Goal: Task Accomplishment & Management: Use online tool/utility

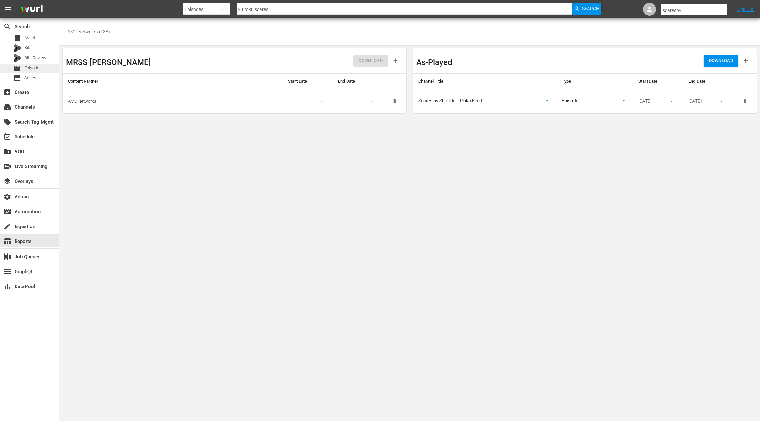
click at [35, 67] on span "Episode" at bounding box center [31, 68] width 15 height 7
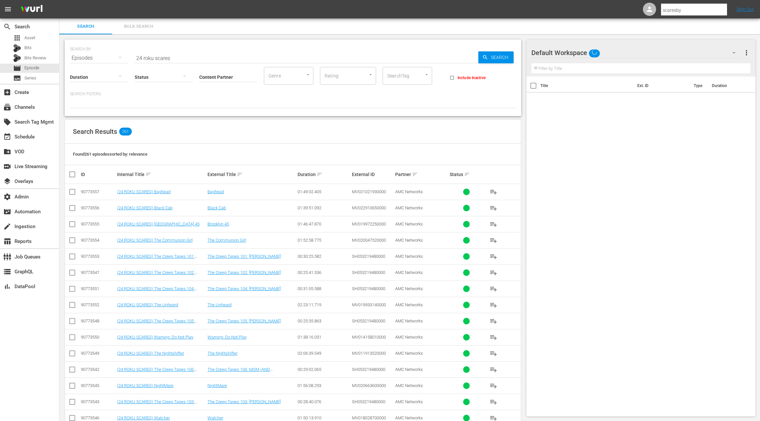
click at [144, 28] on span "Bulk Search" at bounding box center [138, 27] width 45 height 8
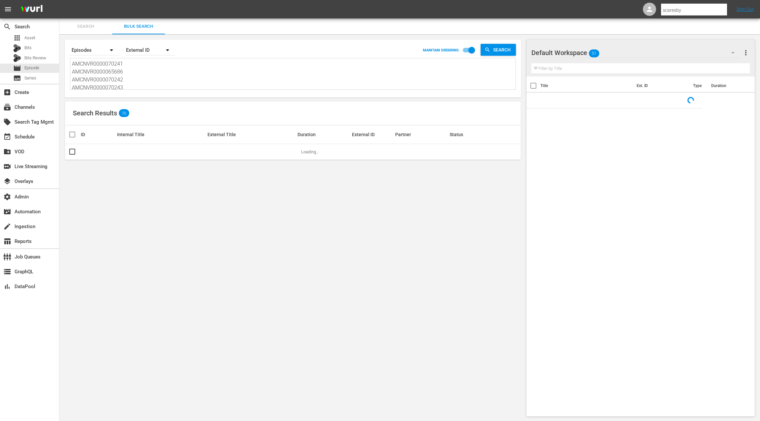
click at [138, 84] on textarea "AMCNVR0000070241 AMCNVR0000065686 AMCNVR0000070242 AMCNVR0000070243 D0000058927…" at bounding box center [294, 75] width 444 height 30
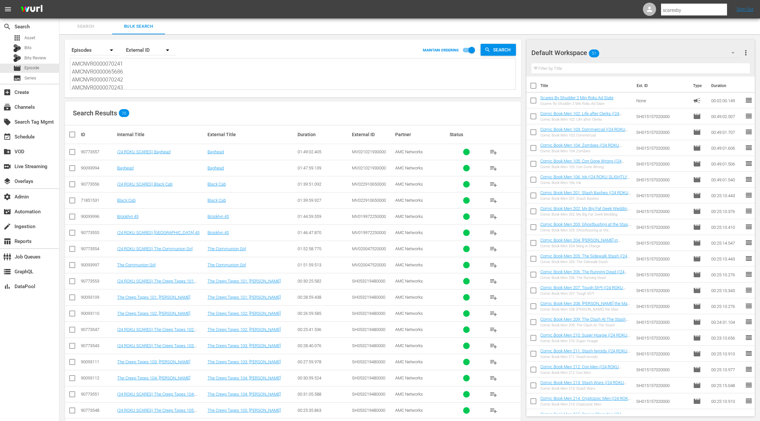
paste textarea
type textarea "AMCNVR0000070241 AMCNVR0000065686 AMCNVR0000070243 D0000058927 D0000058929 D000…"
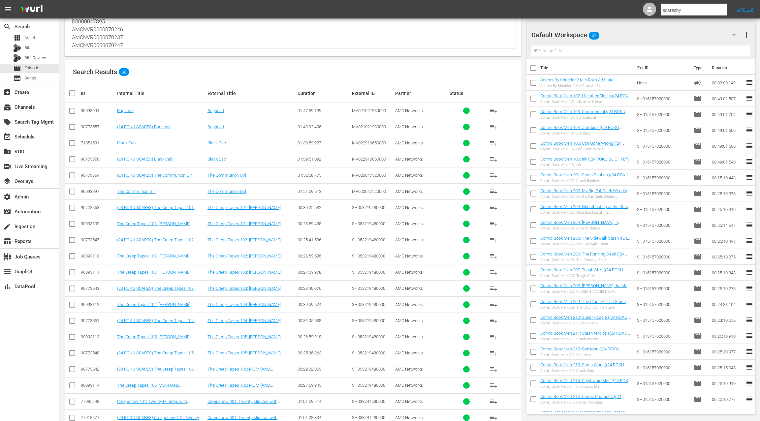
click at [86, 126] on div "90773557" at bounding box center [98, 126] width 34 height 5
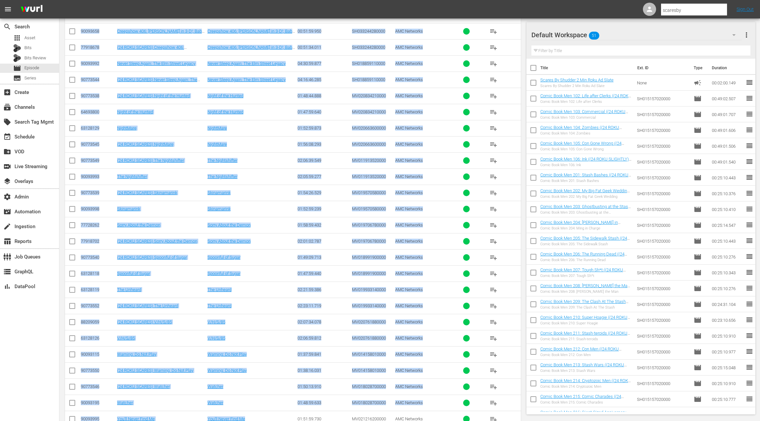
scroll to position [826, 0]
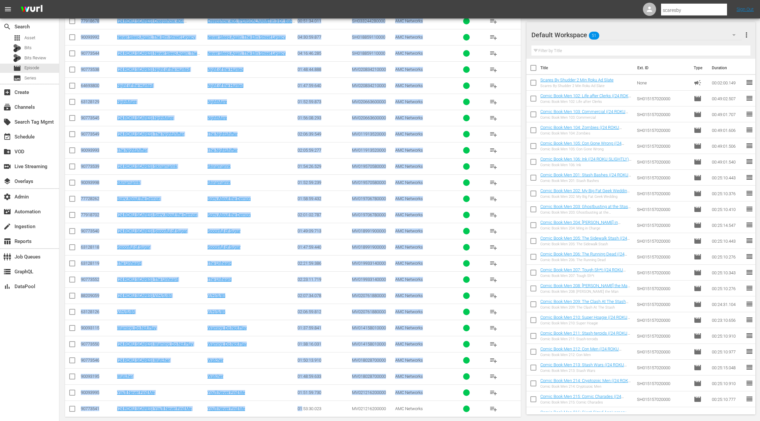
drag, startPoint x: 86, startPoint y: 126, endPoint x: 299, endPoint y: 396, distance: 343.4
copy tbody "90773557 (24 ROKU SCARES) Baghead Baghead 01:49:02.405 MV021021930000 AMC Netwo…"
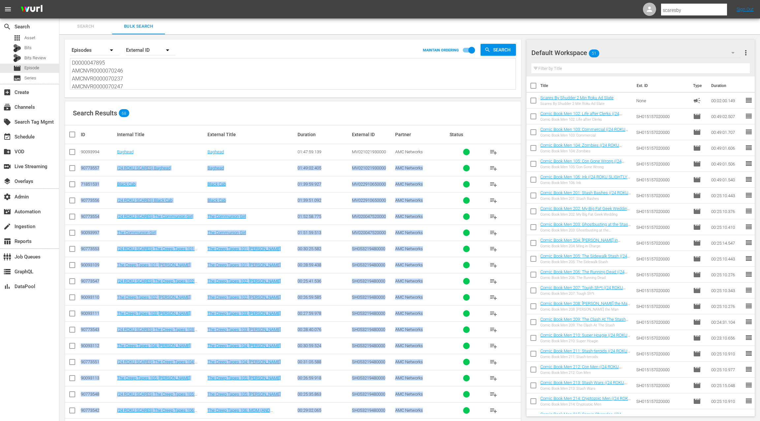
scroll to position [0, 0]
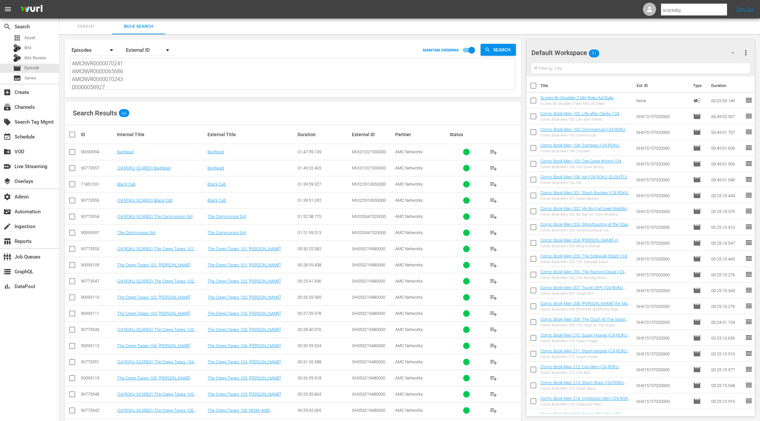
click at [194, 90] on div "Search By Episodes Order By External ID MAINTAIN ORDERING Search AMCNVR00000702…" at bounding box center [293, 69] width 457 height 58
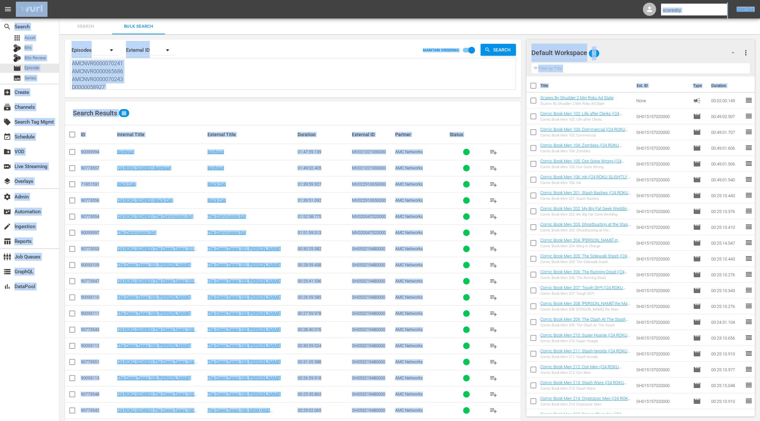
click at [187, 85] on textarea "AMCNVR0000070241 AMCNVR0000065686 AMCNVR0000070243 D0000058927 D0000058929 D000…" at bounding box center [294, 75] width 444 height 30
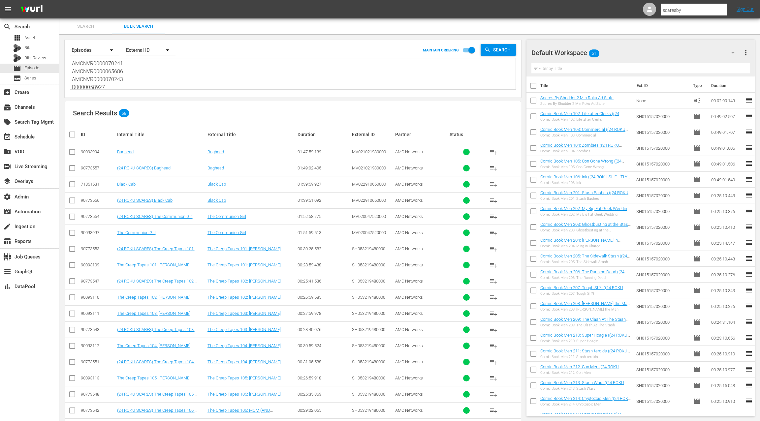
paste textarea "D0000047176"
type textarea "D0000047176"
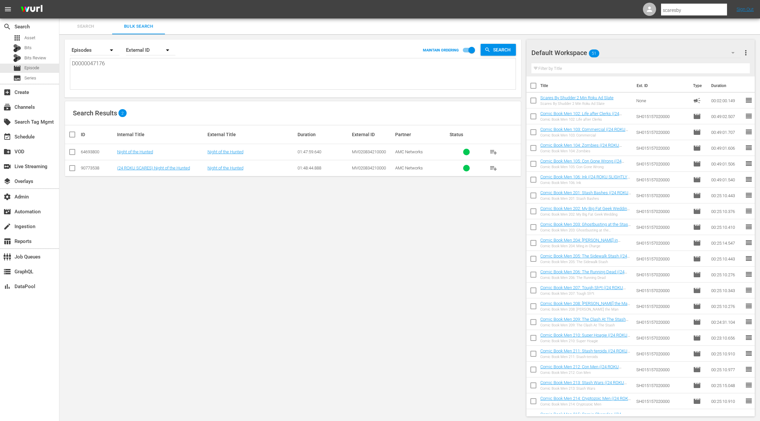
type textarea "D0000047176"
click at [94, 166] on div "90773538" at bounding box center [98, 168] width 34 height 5
copy div "90773538"
click at [154, 73] on textarea "D0000047176" at bounding box center [294, 75] width 444 height 30
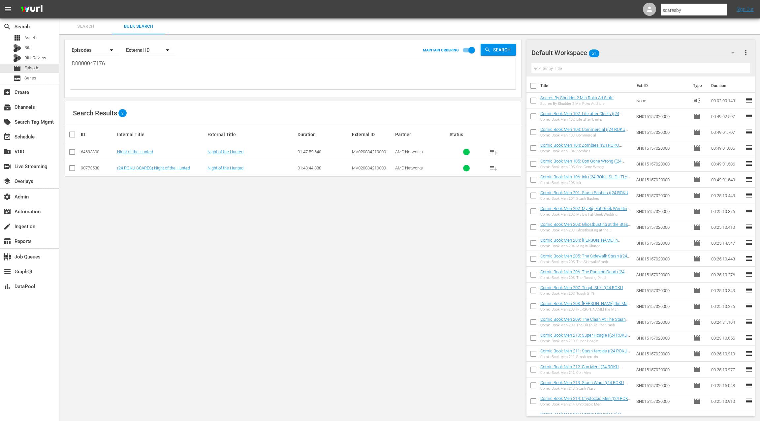
paste textarea "AMCNVR0000070241 AMCNVR0000065686 AMCNVR0000070243 D0000058927 D0000058929 D000…"
type textarea "AMCNVR0000070241 AMCNVR0000065686 AMCNVR0000070243 D0000058927 D0000058929 D000…"
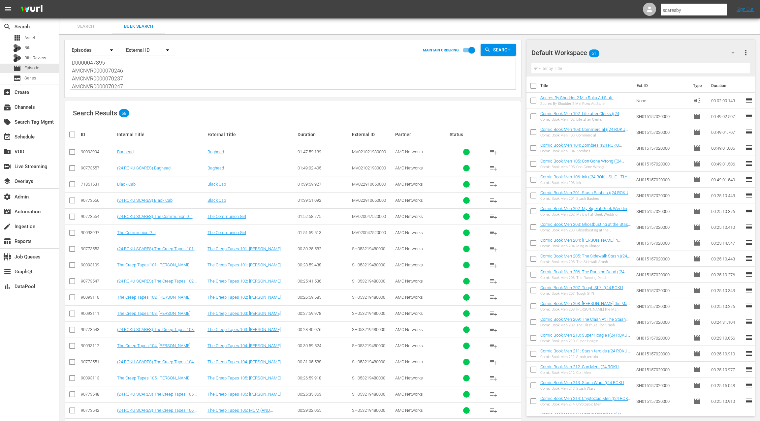
type textarea "AMCNVR0000070241 AMCNVR0000065686 AMCNVR0000070243 D0000058927 D0000058929 D000…"
click at [94, 216] on div "90773554" at bounding box center [98, 216] width 34 height 5
copy div "90773554"
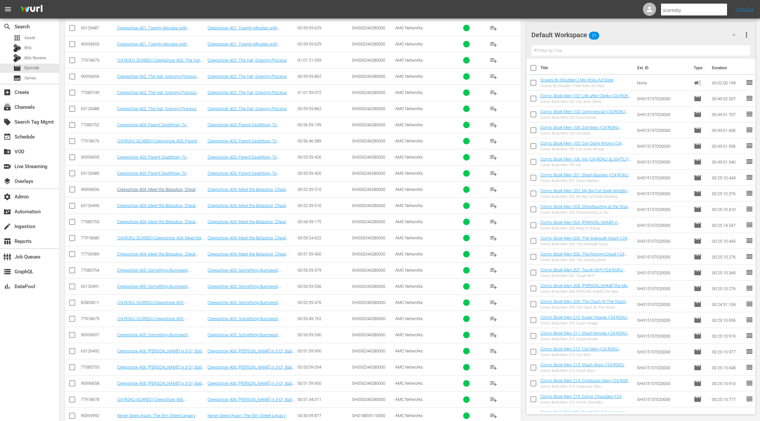
scroll to position [454, 0]
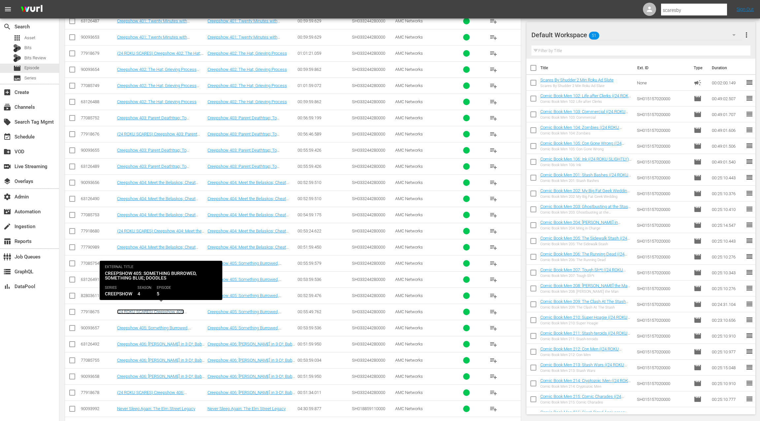
click at [156, 309] on link "(24 ROKU SCARES) Creepshow 405: Something Burrowed, Something Blue; Doodles" at bounding box center [153, 316] width 72 height 15
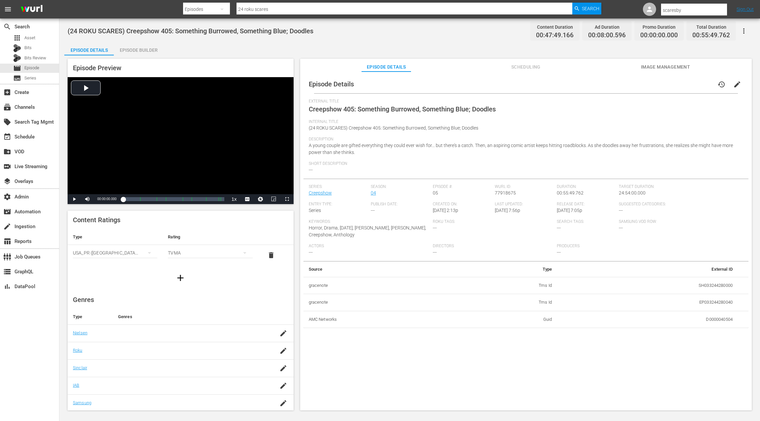
click at [147, 52] on div "Episode Builder" at bounding box center [138, 50] width 49 height 16
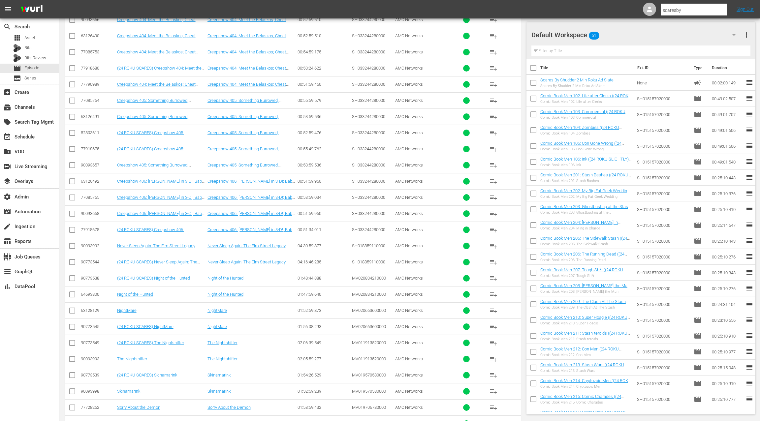
scroll to position [675, 0]
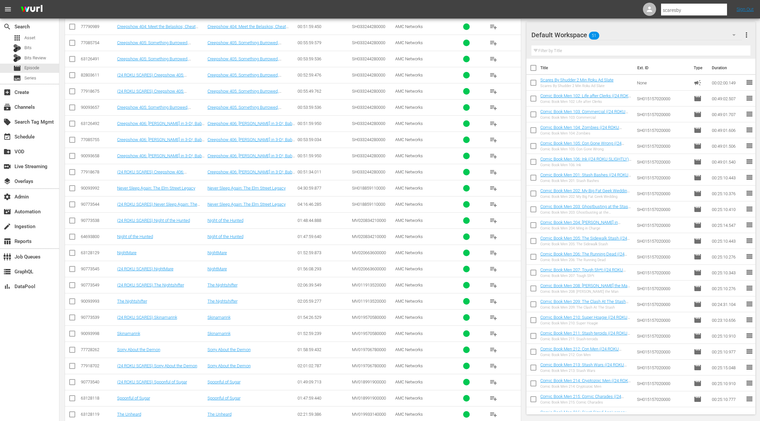
click at [94, 283] on div "90773549" at bounding box center [98, 285] width 34 height 5
copy div "90773549"
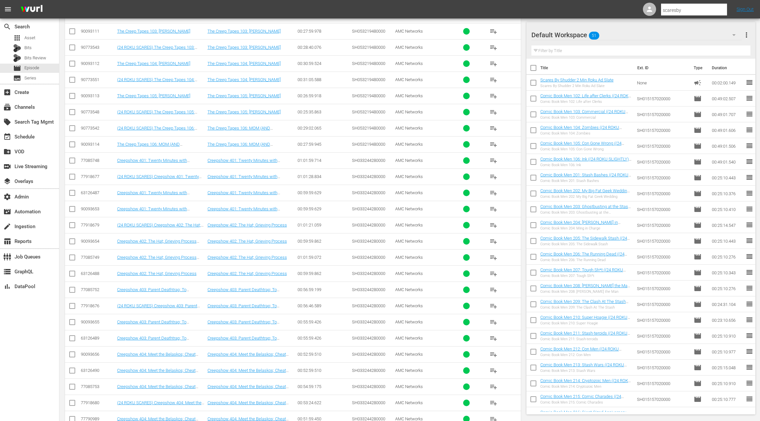
scroll to position [0, 0]
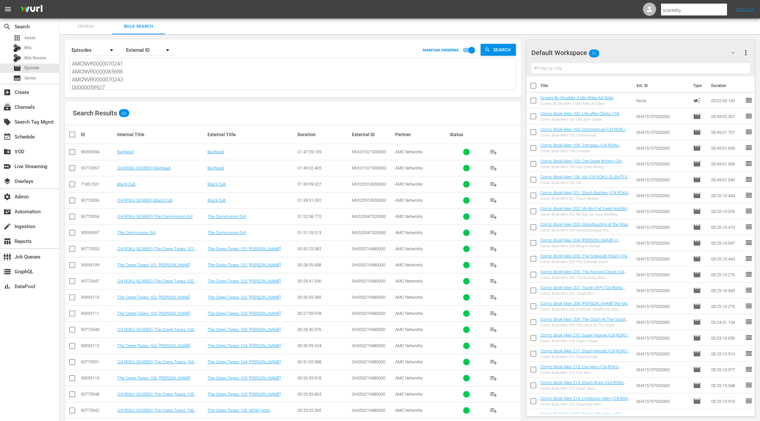
click at [120, 86] on textarea "AMCNVR0000070241 AMCNVR0000065686 AMCNVR0000070243 D0000058927 D0000058929 D000…" at bounding box center [294, 75] width 444 height 30
paste textarea "e601a2627de75f5"
type textarea "e601a2627de75f57"
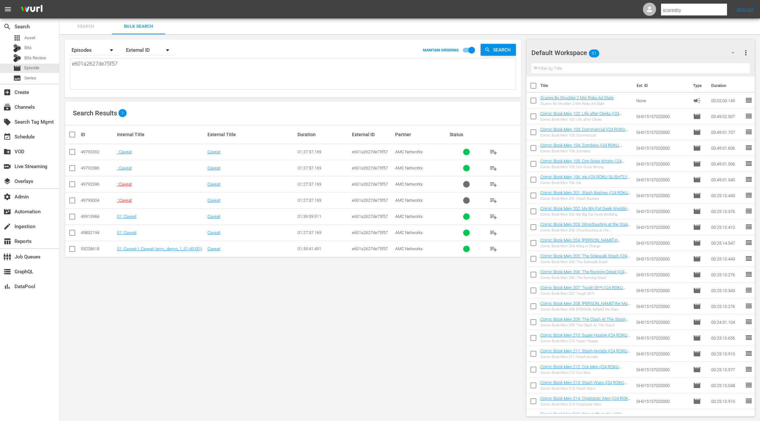
type textarea "e601a2627de75f57"
click at [72, 152] on input "checkbox" at bounding box center [72, 153] width 8 height 8
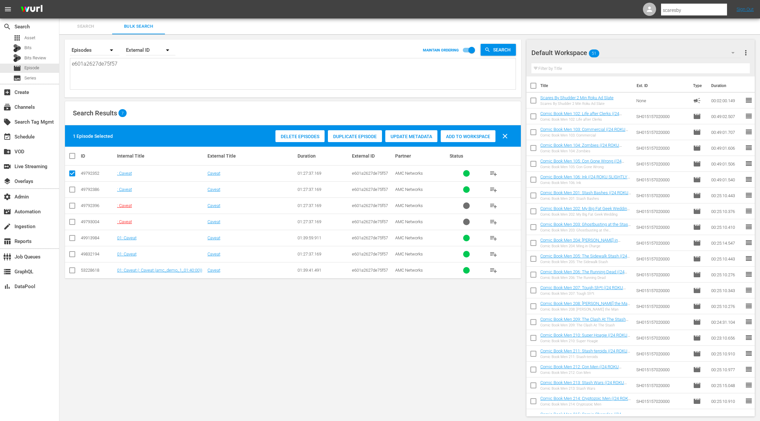
click at [365, 136] on span "Duplicate Episode" at bounding box center [355, 136] width 54 height 5
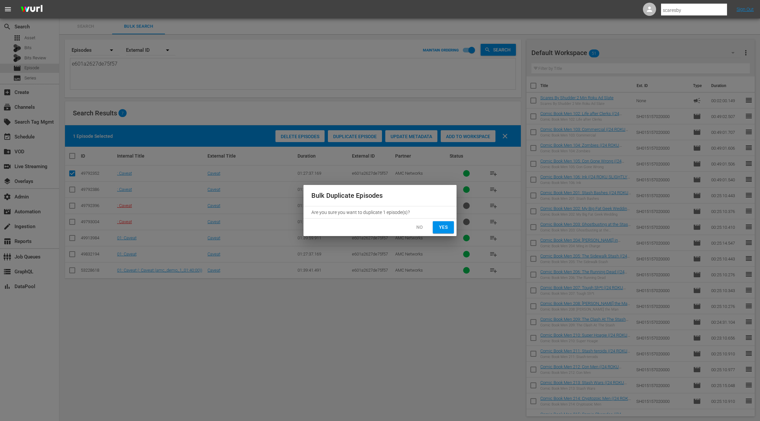
click at [450, 229] on button "Yes" at bounding box center [443, 227] width 21 height 12
checkbox input "false"
